Goal: Information Seeking & Learning: Learn about a topic

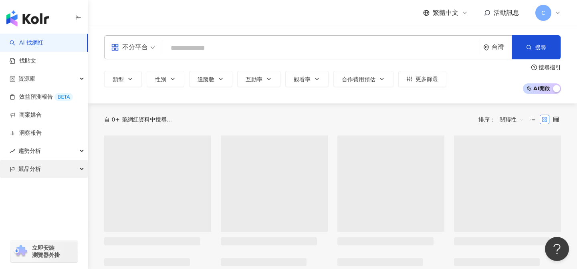
click at [40, 169] on span "競品分析" at bounding box center [29, 169] width 22 height 18
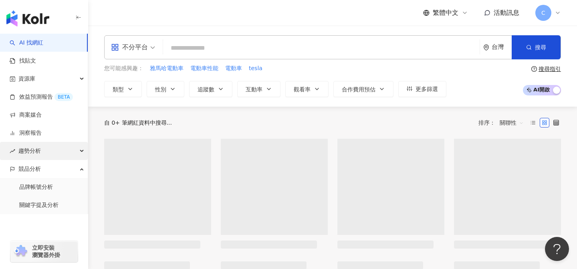
click at [44, 151] on div "趨勢分析" at bounding box center [44, 151] width 88 height 18
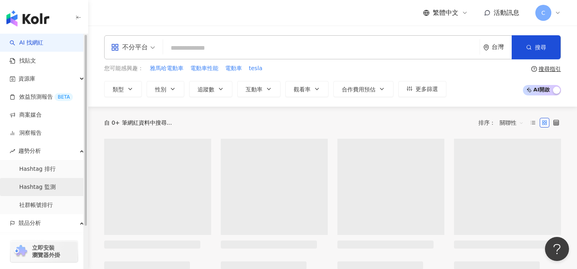
click at [54, 190] on link "Hashtag 監測" at bounding box center [37, 187] width 36 height 8
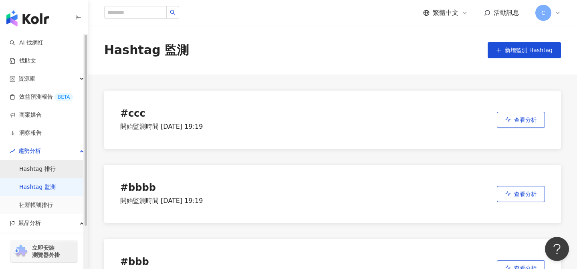
click at [56, 168] on link "Hashtag 排行" at bounding box center [37, 169] width 36 height 8
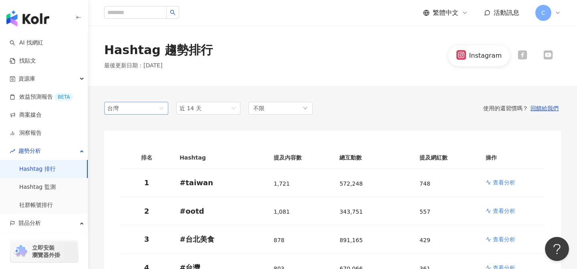
click at [132, 106] on div "台灣" at bounding box center [120, 108] width 26 height 12
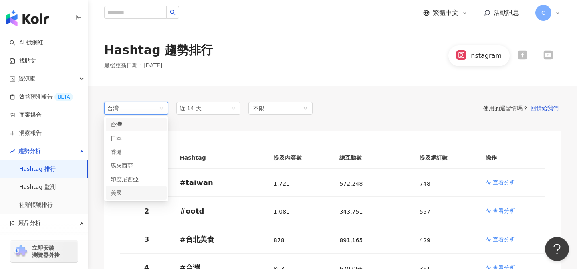
click at [134, 190] on div "美國" at bounding box center [124, 192] width 26 height 9
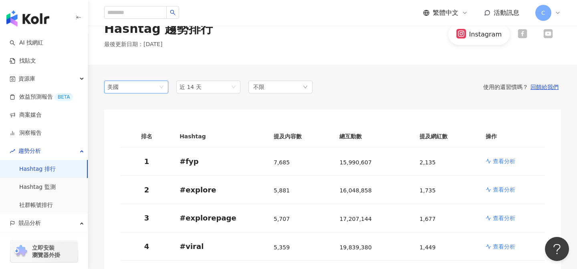
scroll to position [22, 0]
click at [271, 91] on div "不限" at bounding box center [281, 86] width 64 height 13
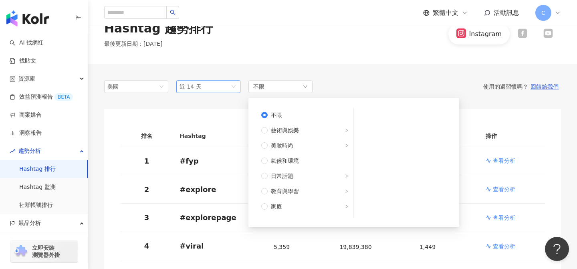
click at [206, 85] on span "近 14 天" at bounding box center [209, 87] width 58 height 12
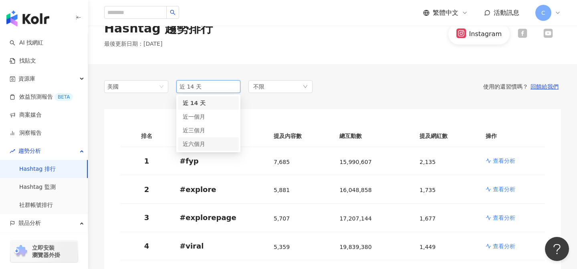
click at [208, 148] on div "近六個月" at bounding box center [208, 143] width 51 height 9
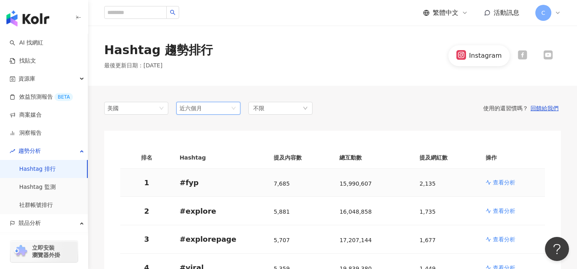
click at [506, 184] on p "查看分析" at bounding box center [504, 182] width 22 height 8
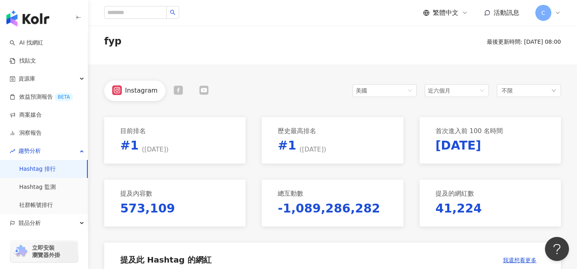
scroll to position [20, 0]
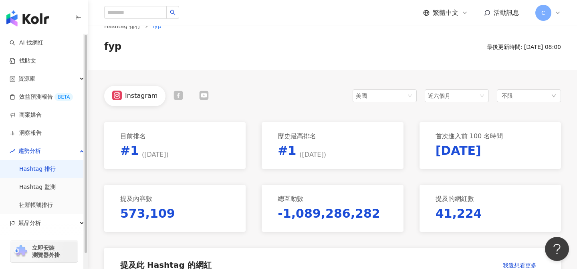
click at [55, 170] on link "Hashtag 排行" at bounding box center [37, 169] width 36 height 8
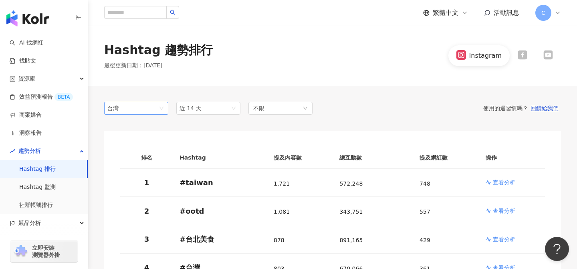
click at [152, 110] on span "台灣" at bounding box center [136, 108] width 58 height 12
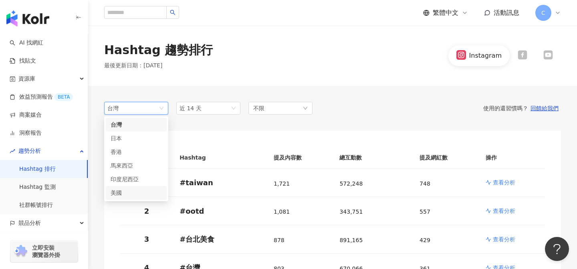
click at [130, 189] on div "美國" at bounding box center [124, 192] width 26 height 9
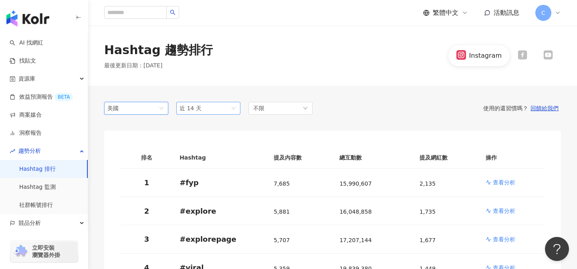
click at [214, 108] on span "近 14 天" at bounding box center [209, 108] width 58 height 12
click at [198, 162] on span "近六個月" at bounding box center [194, 165] width 22 height 6
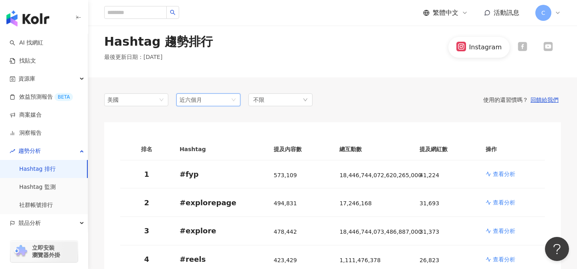
scroll to position [6, 0]
